Goal: Contribute content

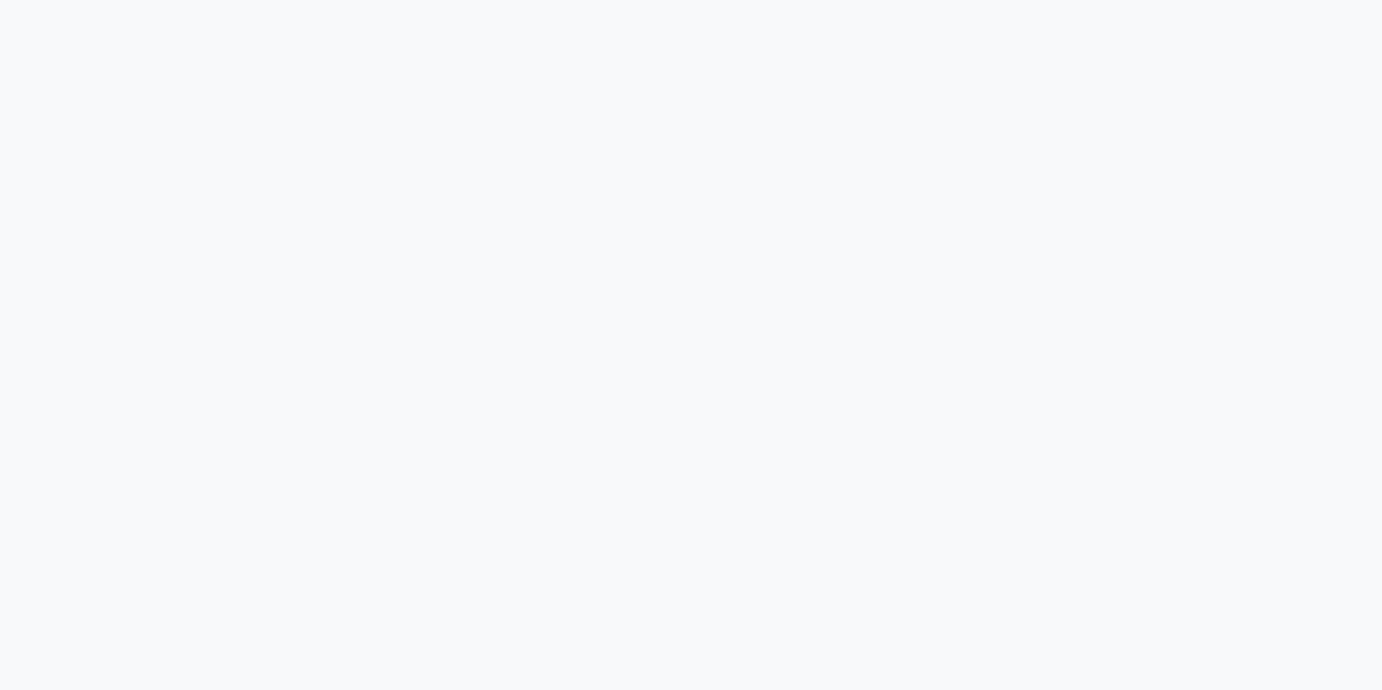
click at [219, 534] on body at bounding box center [691, 345] width 1382 height 690
type input "Nos références"
